Goal: Check status: Check status

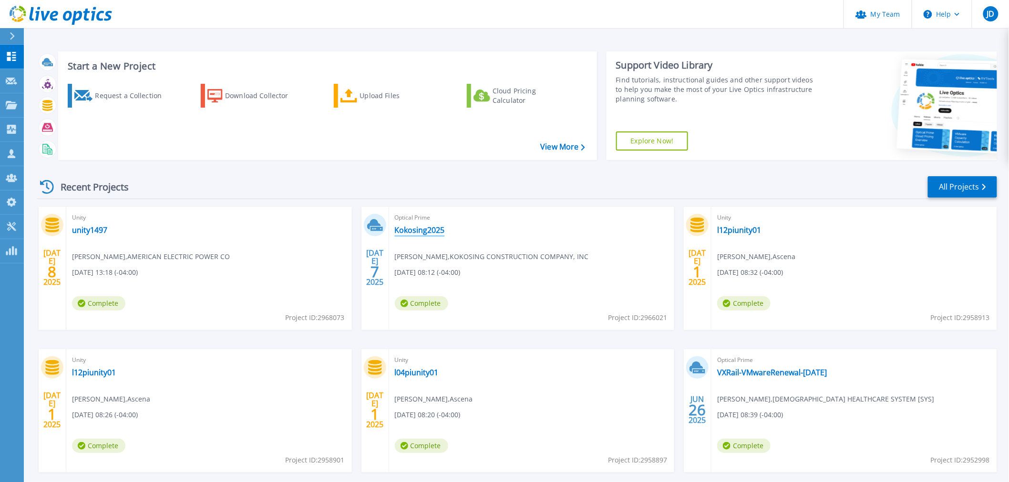
click at [436, 228] on link "Kokosing2025" at bounding box center [420, 230] width 50 height 10
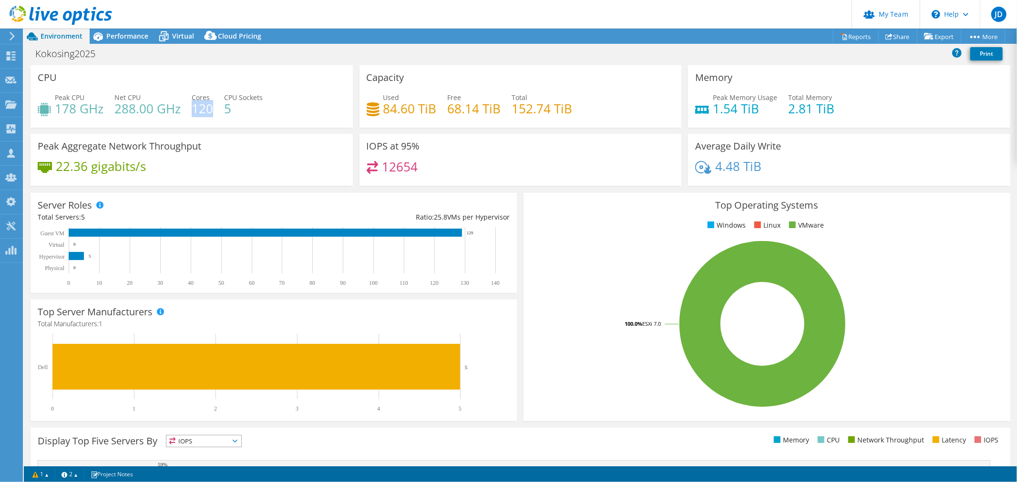
drag, startPoint x: 210, startPoint y: 108, endPoint x: 193, endPoint y: 108, distance: 17.6
click at [193, 108] on h4 "120" at bounding box center [202, 108] width 21 height 10
click at [124, 35] on span "Performance" at bounding box center [127, 35] width 42 height 9
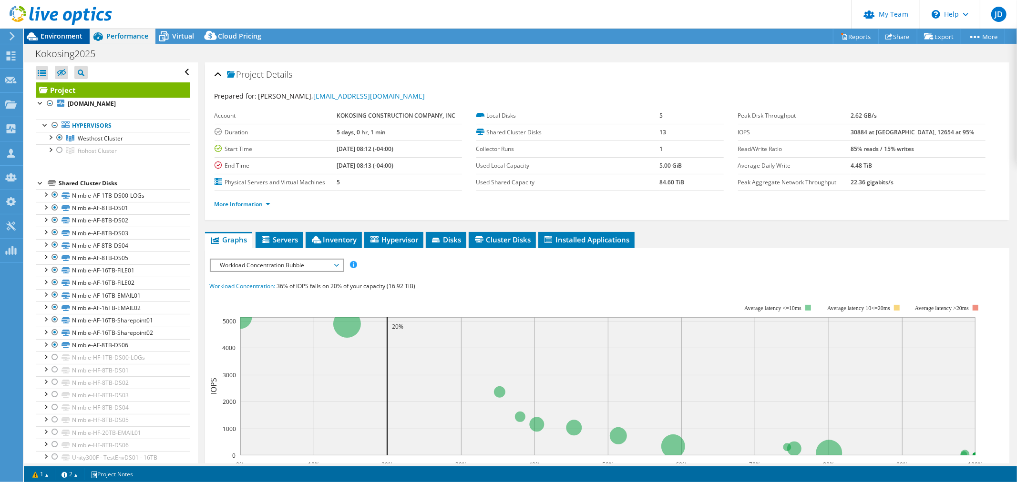
drag, startPoint x: 44, startPoint y: 32, endPoint x: 64, endPoint y: 35, distance: 20.7
click at [44, 32] on span "Environment" at bounding box center [62, 35] width 42 height 9
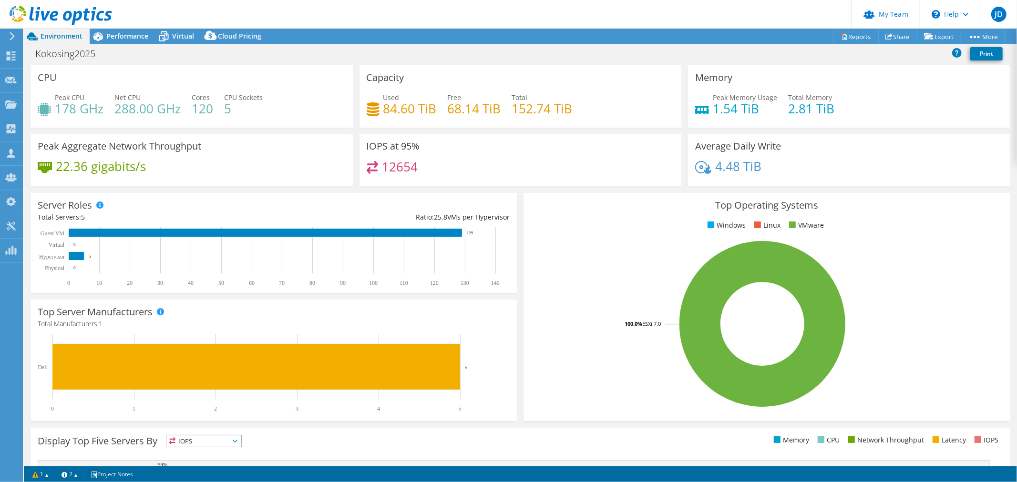
click at [316, 3] on header "JD Partner Team Admin Jeremy Duffield jduffield@advizex.com ADVIZEX TECHNOLOGIE…" at bounding box center [508, 14] width 1017 height 29
click at [188, 30] on div "Virtual" at bounding box center [178, 36] width 46 height 15
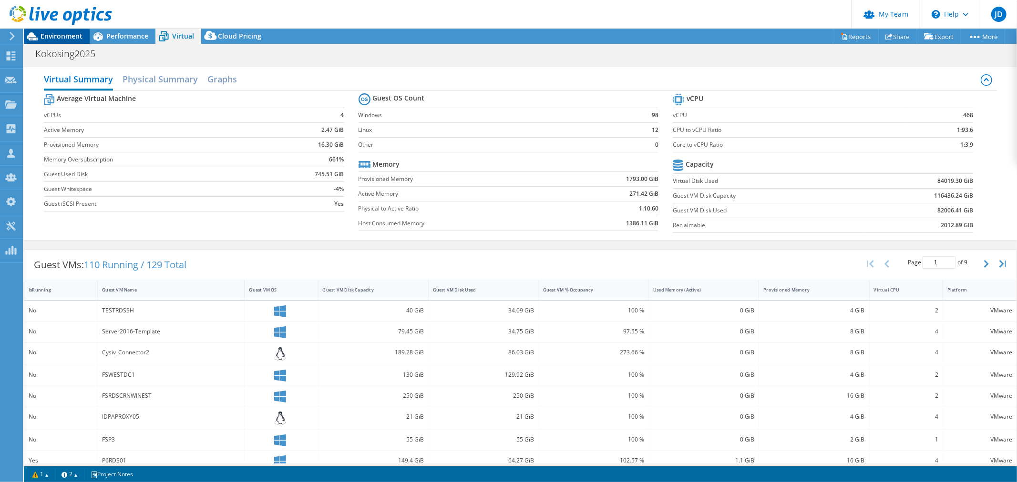
click at [61, 33] on span "Environment" at bounding box center [62, 35] width 42 height 9
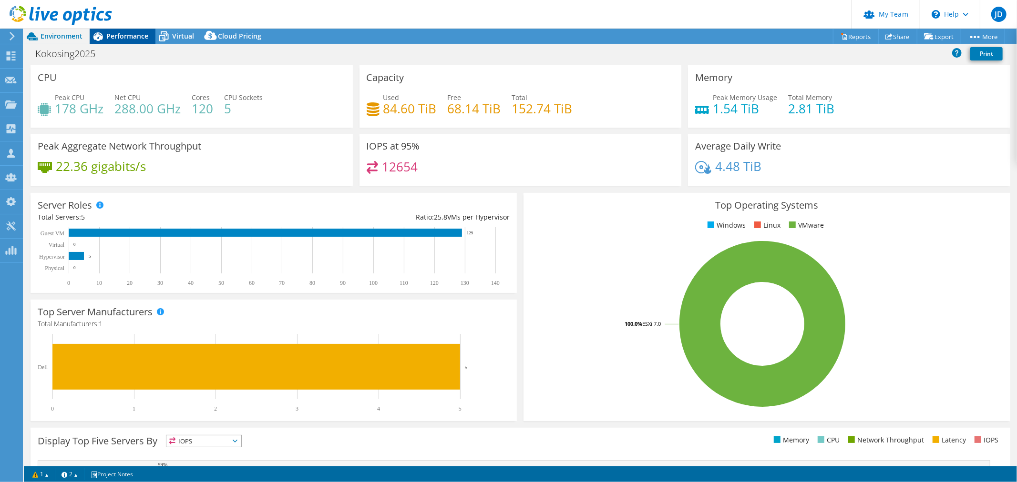
click at [137, 31] on div "Performance" at bounding box center [123, 36] width 66 height 15
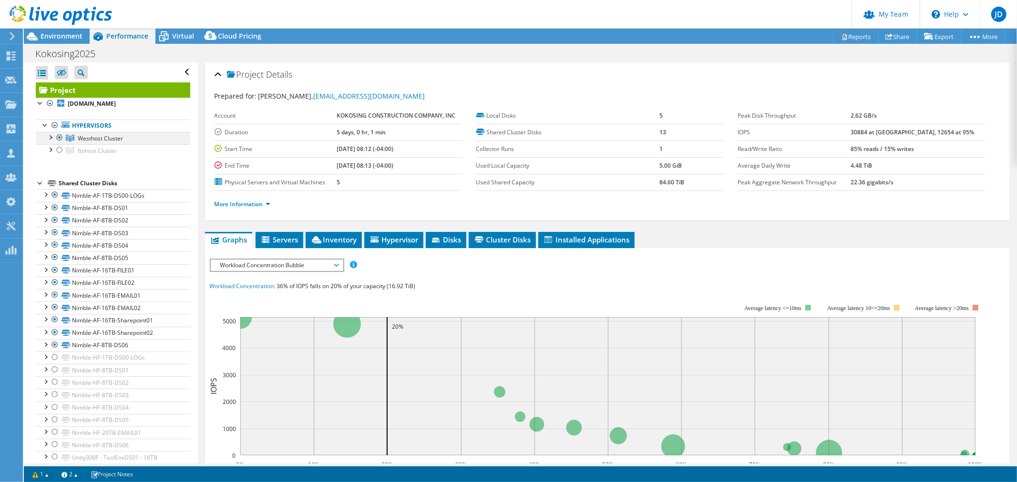
click at [56, 137] on div at bounding box center [60, 137] width 10 height 11
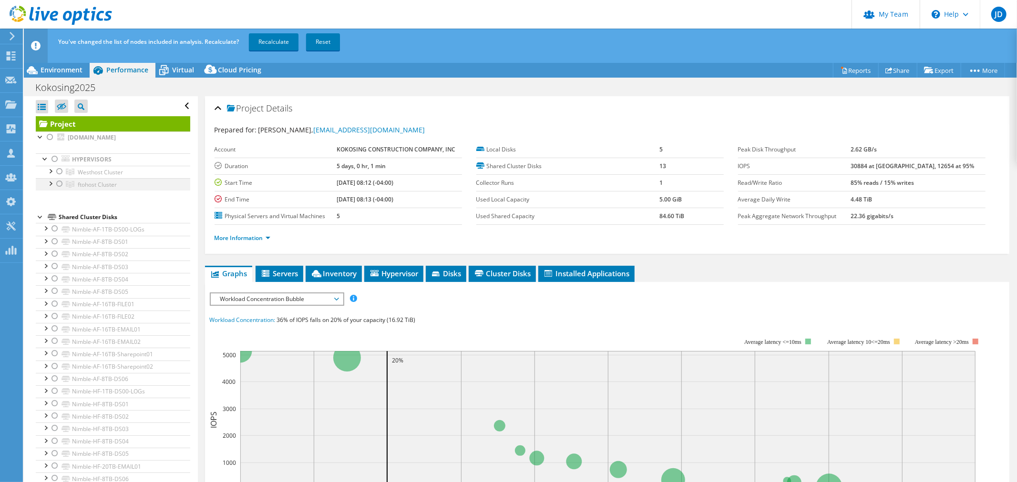
click at [58, 185] on div at bounding box center [60, 183] width 10 height 11
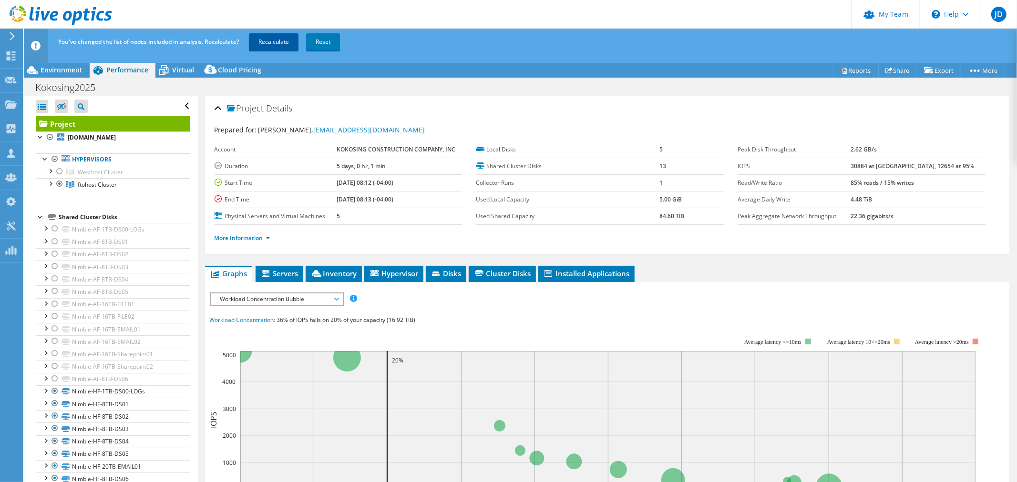
click at [272, 36] on link "Recalculate" at bounding box center [274, 41] width 50 height 17
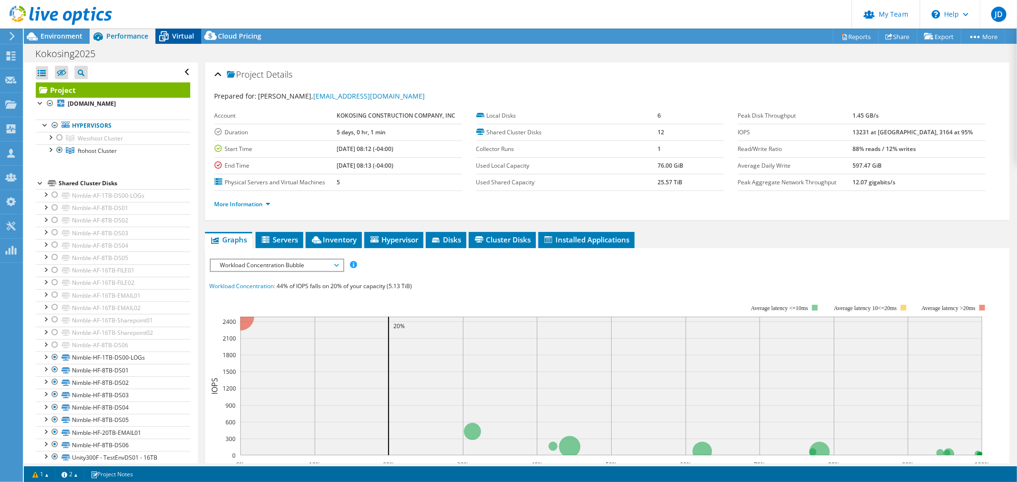
click at [180, 32] on span "Virtual" at bounding box center [183, 35] width 22 height 9
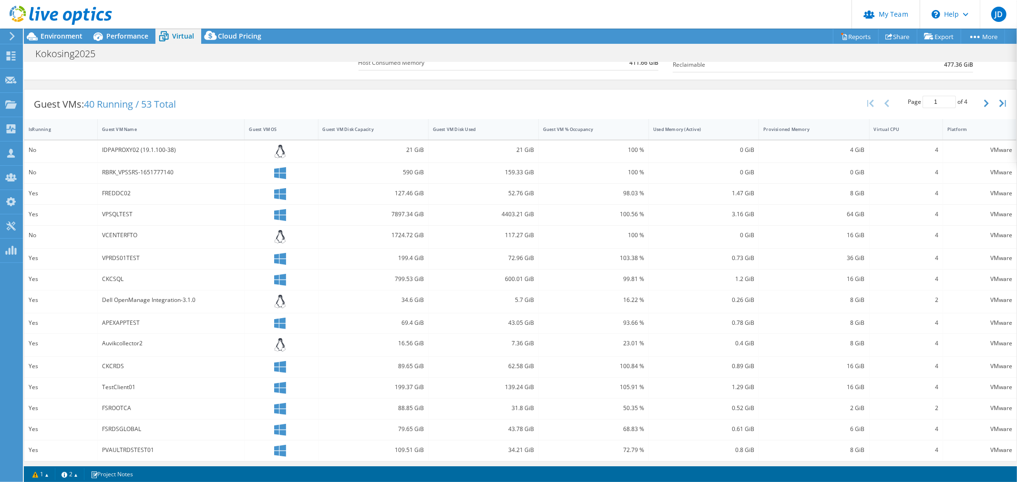
scroll to position [163, 0]
